Goal: Obtain resource: Download file/media

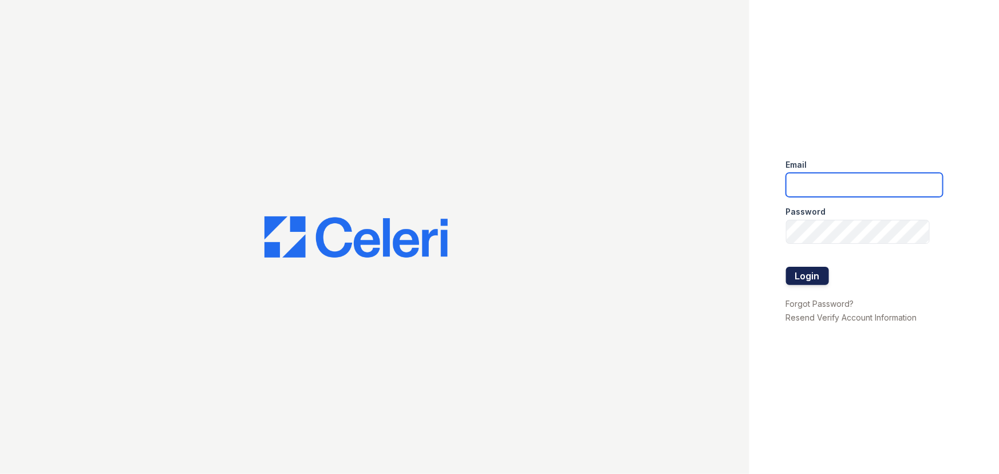
type input "[EMAIL_ADDRESS][DOMAIN_NAME]"
click at [818, 279] on button "Login" at bounding box center [807, 276] width 43 height 18
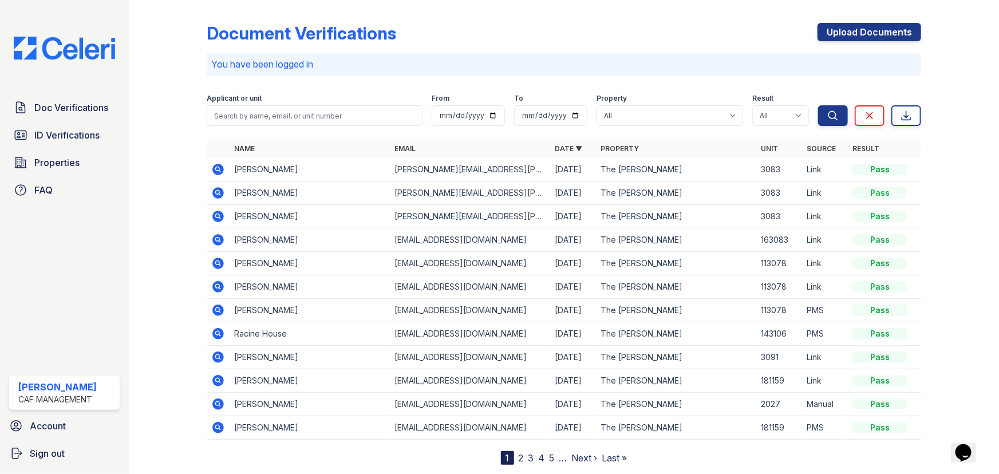
click at [218, 170] on icon at bounding box center [218, 170] width 14 height 14
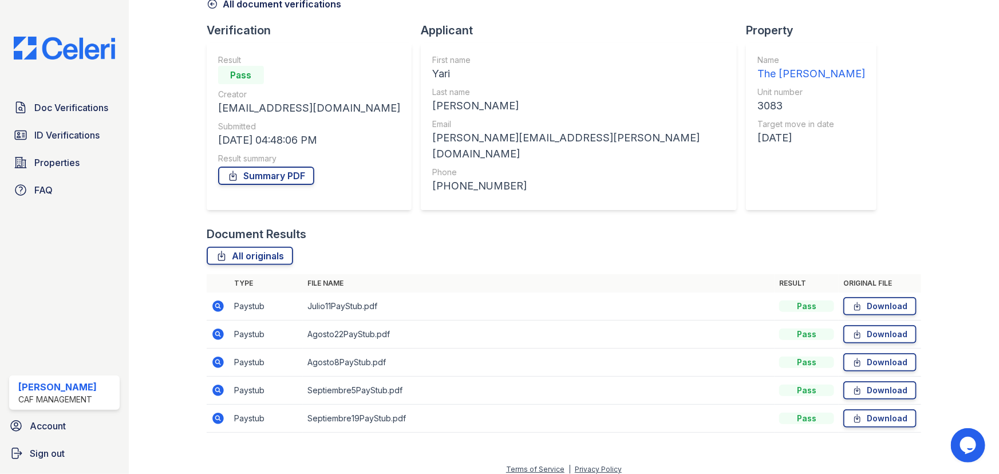
scroll to position [64, 0]
click at [877, 298] on link "Download" at bounding box center [879, 305] width 73 height 18
drag, startPoint x: 874, startPoint y: 325, endPoint x: 874, endPoint y: 332, distance: 6.9
click at [874, 325] on link "Download" at bounding box center [879, 333] width 73 height 18
click at [870, 356] on link "Download" at bounding box center [879, 361] width 73 height 18
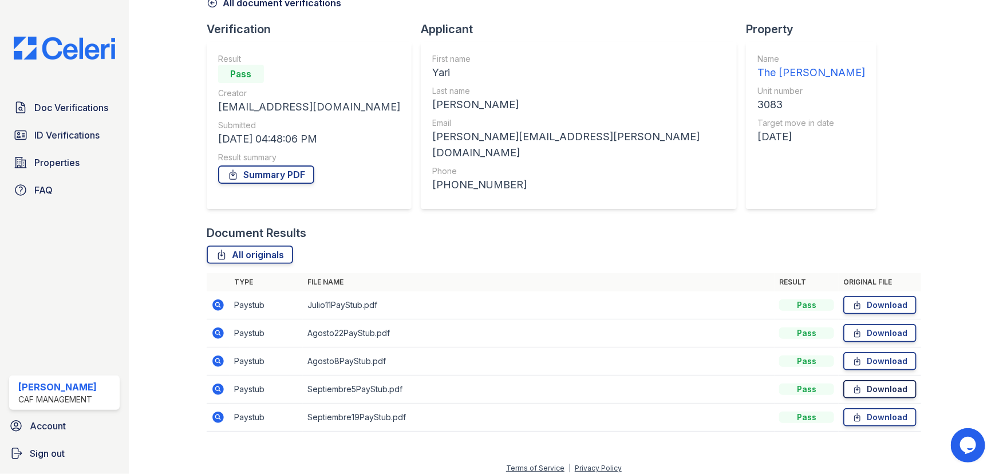
click at [870, 381] on link "Download" at bounding box center [879, 389] width 73 height 18
click at [874, 412] on link "Download" at bounding box center [879, 417] width 73 height 18
click at [80, 105] on span "Doc Verifications" at bounding box center [71, 108] width 74 height 14
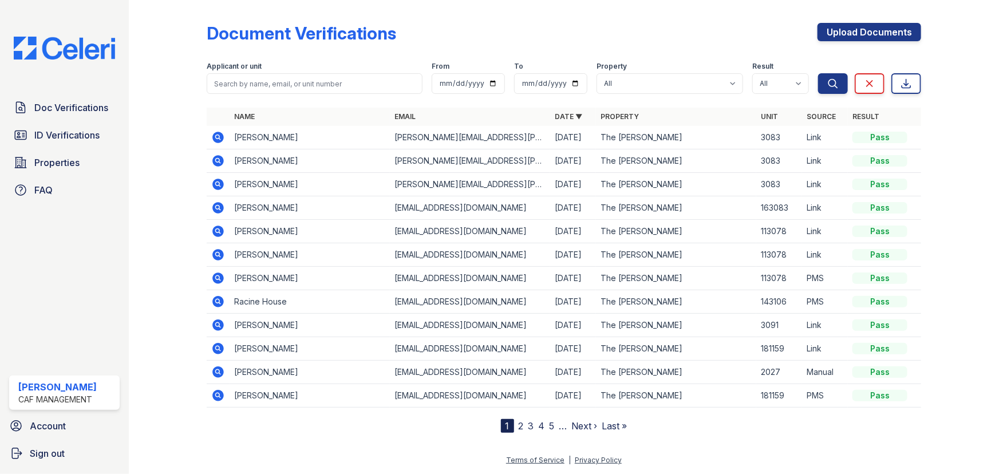
click at [222, 207] on icon at bounding box center [217, 207] width 11 height 11
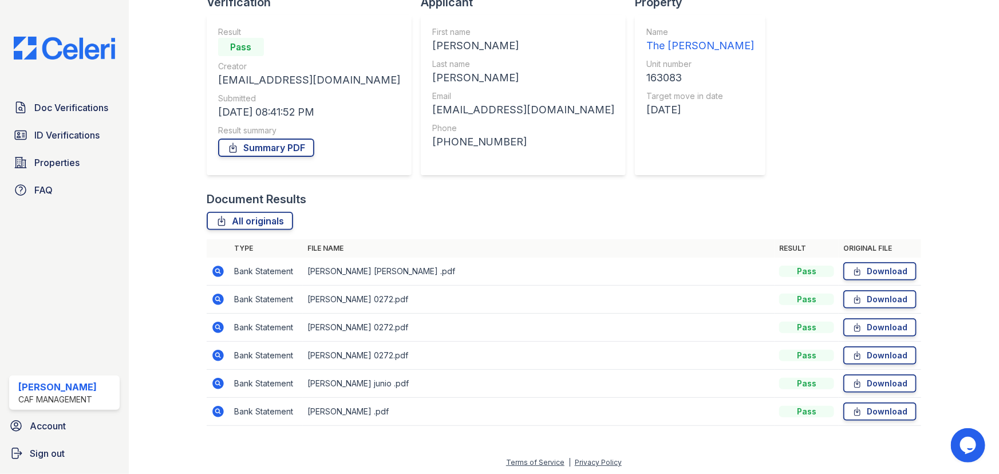
scroll to position [92, 0]
click at [865, 356] on link "Download" at bounding box center [879, 354] width 73 height 18
click at [864, 323] on link "Download" at bounding box center [879, 326] width 73 height 18
click at [861, 300] on link "Download" at bounding box center [879, 298] width 73 height 18
click at [81, 108] on span "Doc Verifications" at bounding box center [71, 108] width 74 height 14
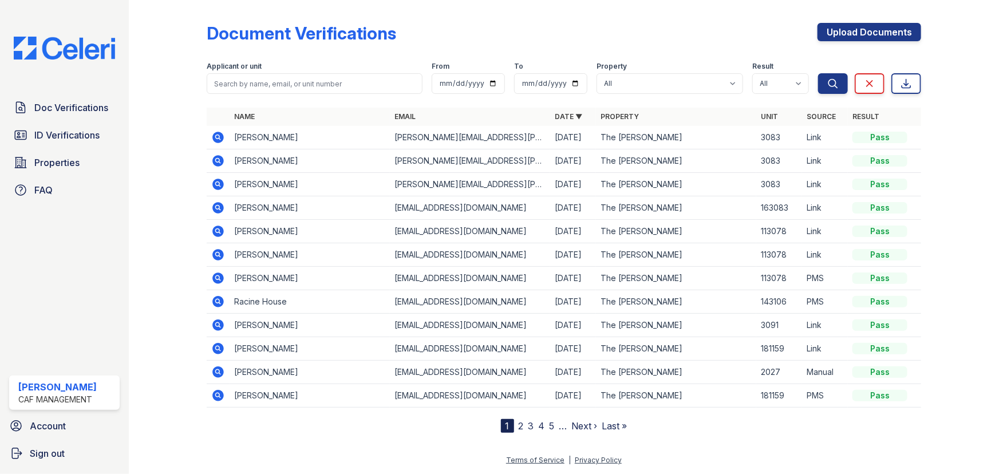
click at [220, 183] on icon at bounding box center [217, 184] width 11 height 11
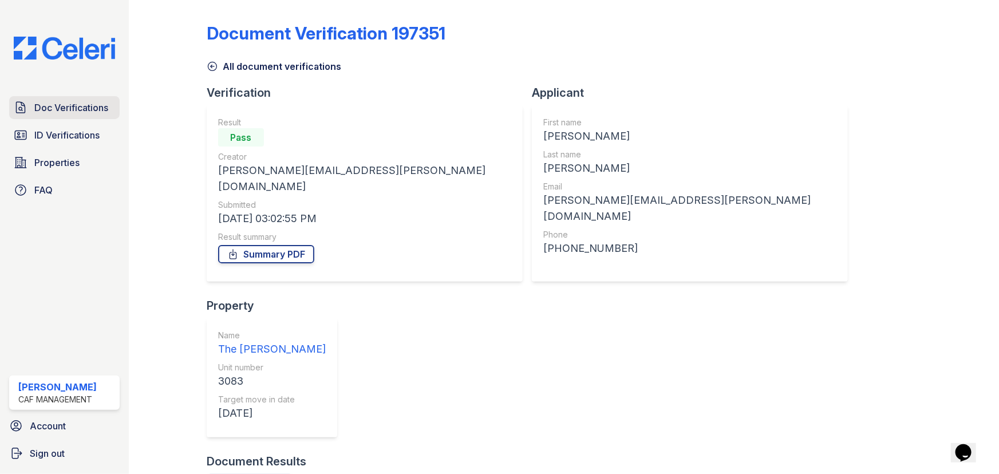
click at [63, 104] on span "Doc Verifications" at bounding box center [71, 108] width 74 height 14
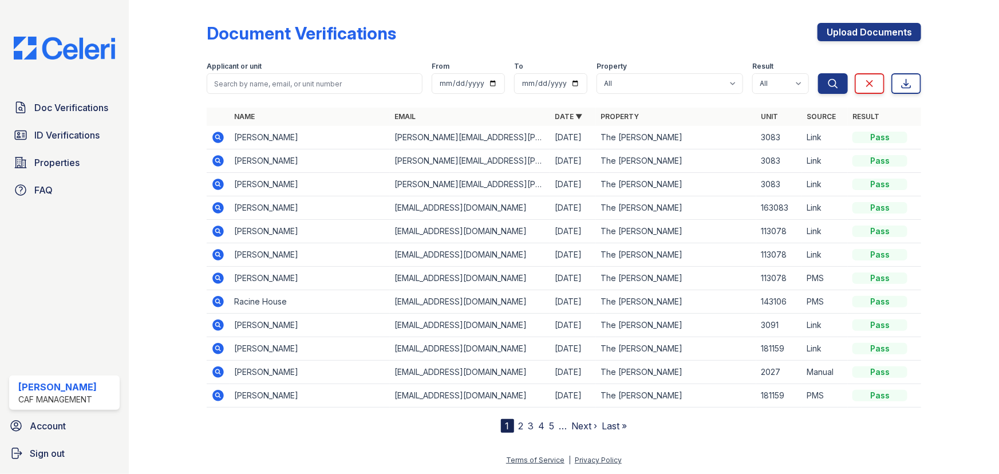
click at [219, 160] on icon at bounding box center [218, 161] width 14 height 14
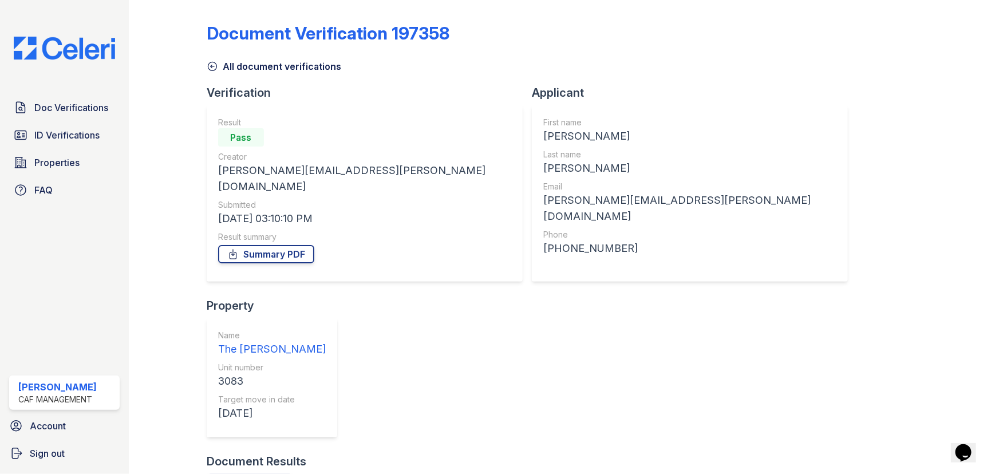
drag, startPoint x: 870, startPoint y: 391, endPoint x: 870, endPoint y: 378, distance: 12.6
